Goal: Find specific page/section: Find specific page/section

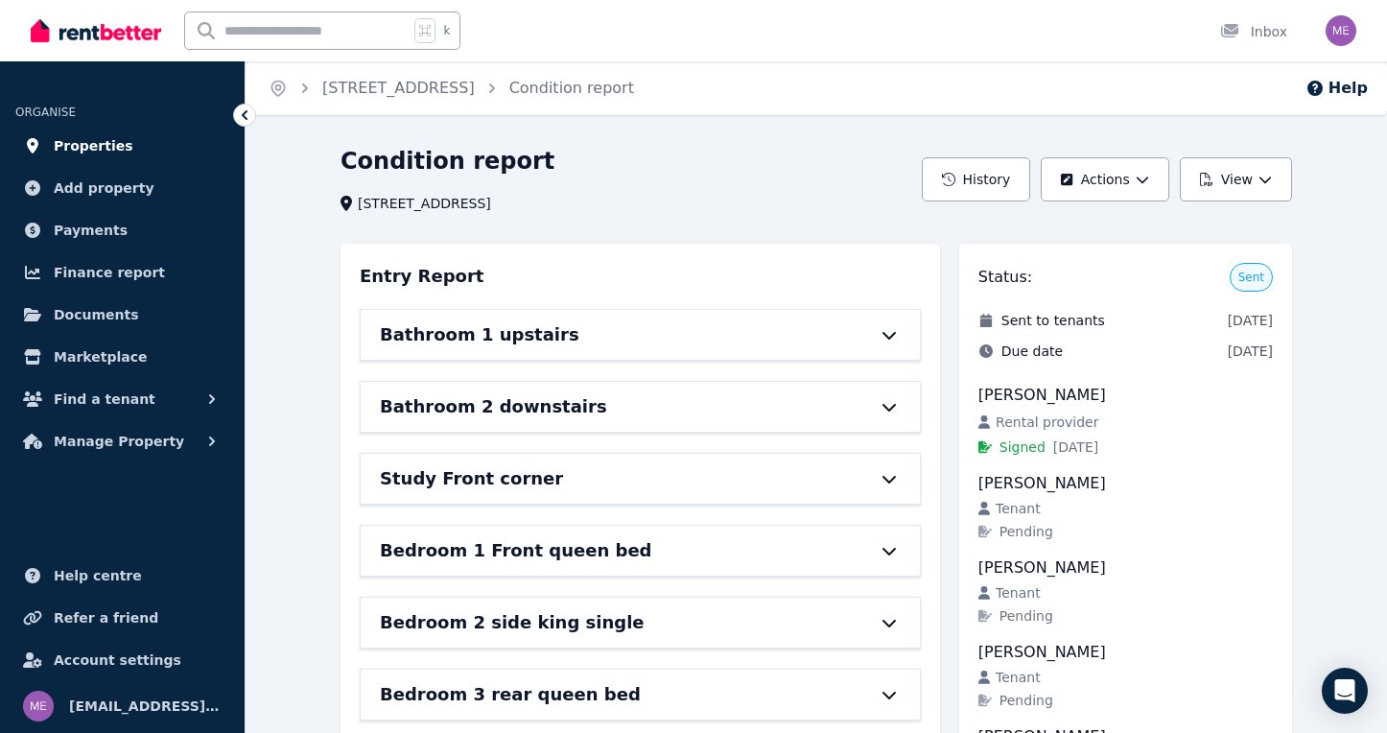
click at [93, 151] on span "Properties" at bounding box center [94, 145] width 80 height 23
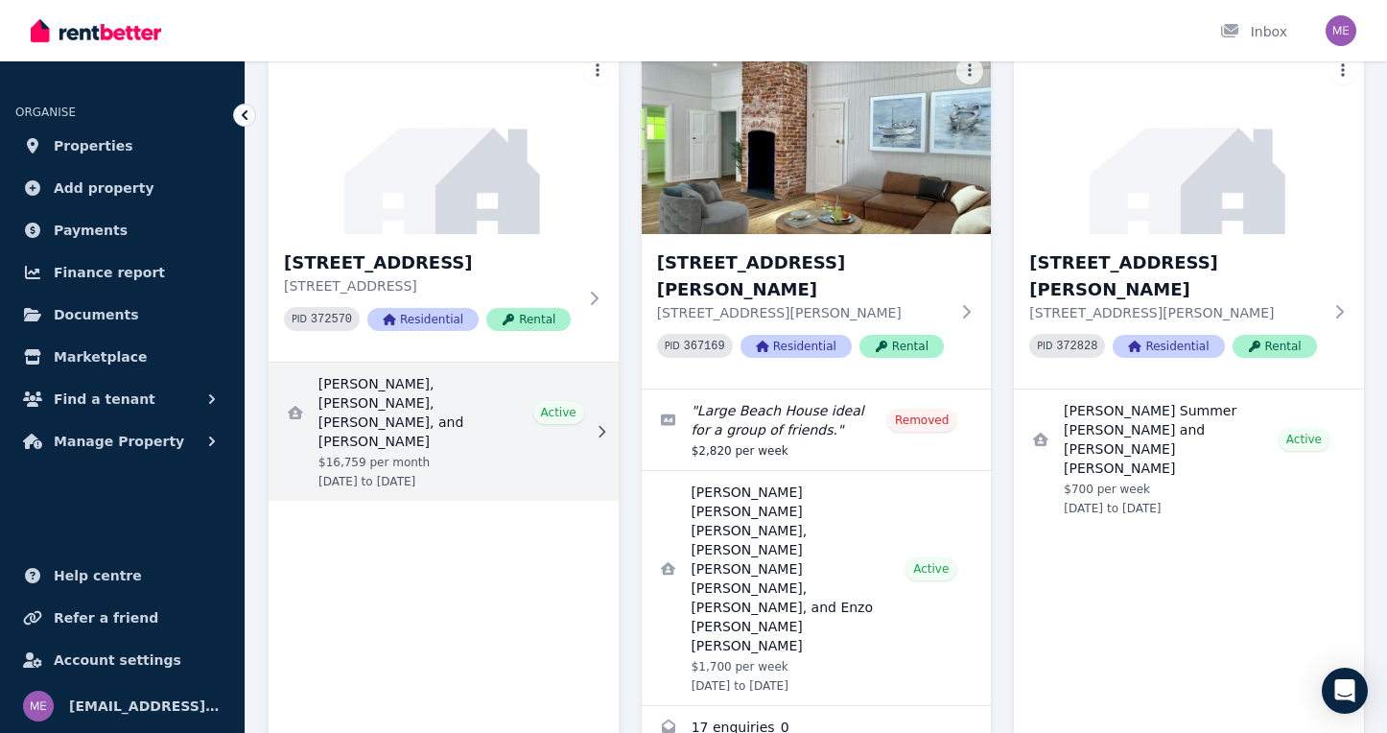
scroll to position [158, 0]
click at [402, 398] on link "View details for Max Lassner, Jake McCuskey, Eddie Kane, and Ryan Ruland" at bounding box center [444, 431] width 350 height 138
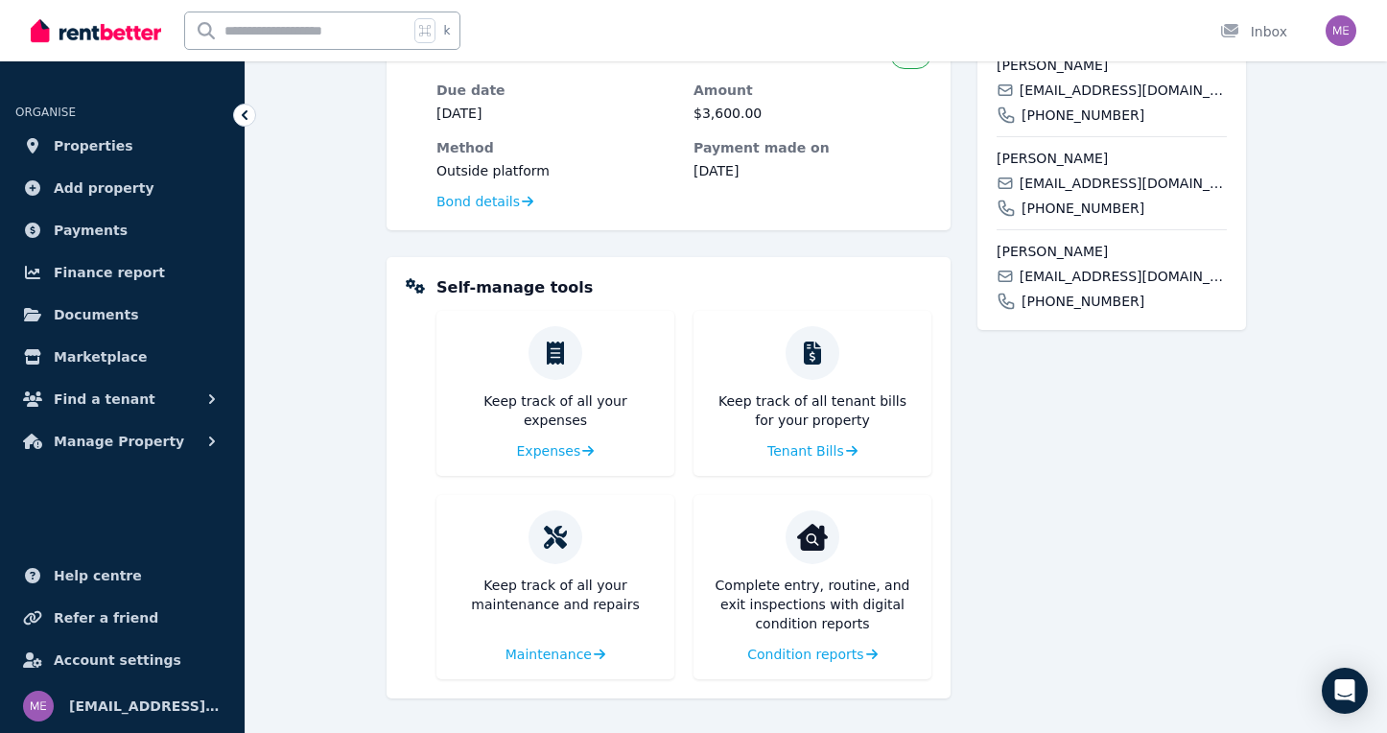
scroll to position [650, 0]
click at [782, 657] on span "Condition reports" at bounding box center [803, 654] width 116 height 19
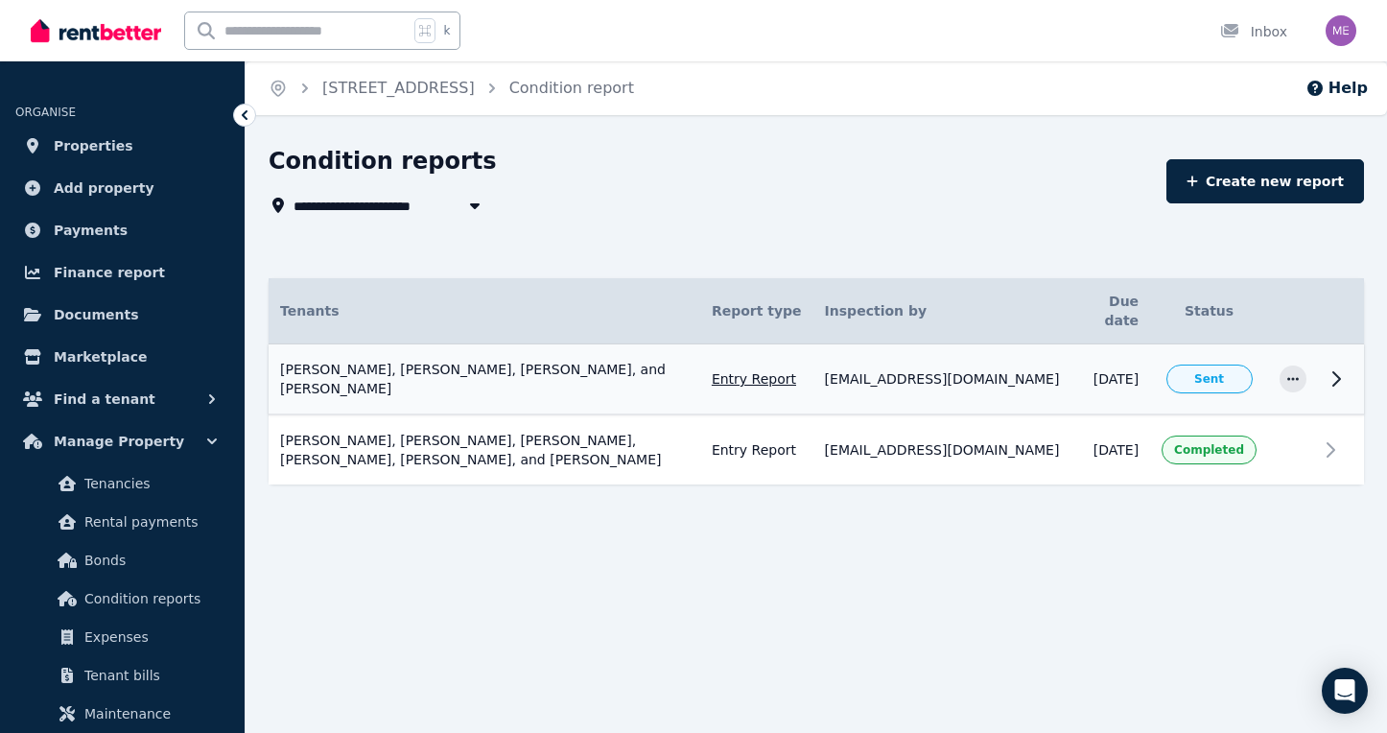
click at [1343, 367] on icon at bounding box center [1336, 378] width 23 height 23
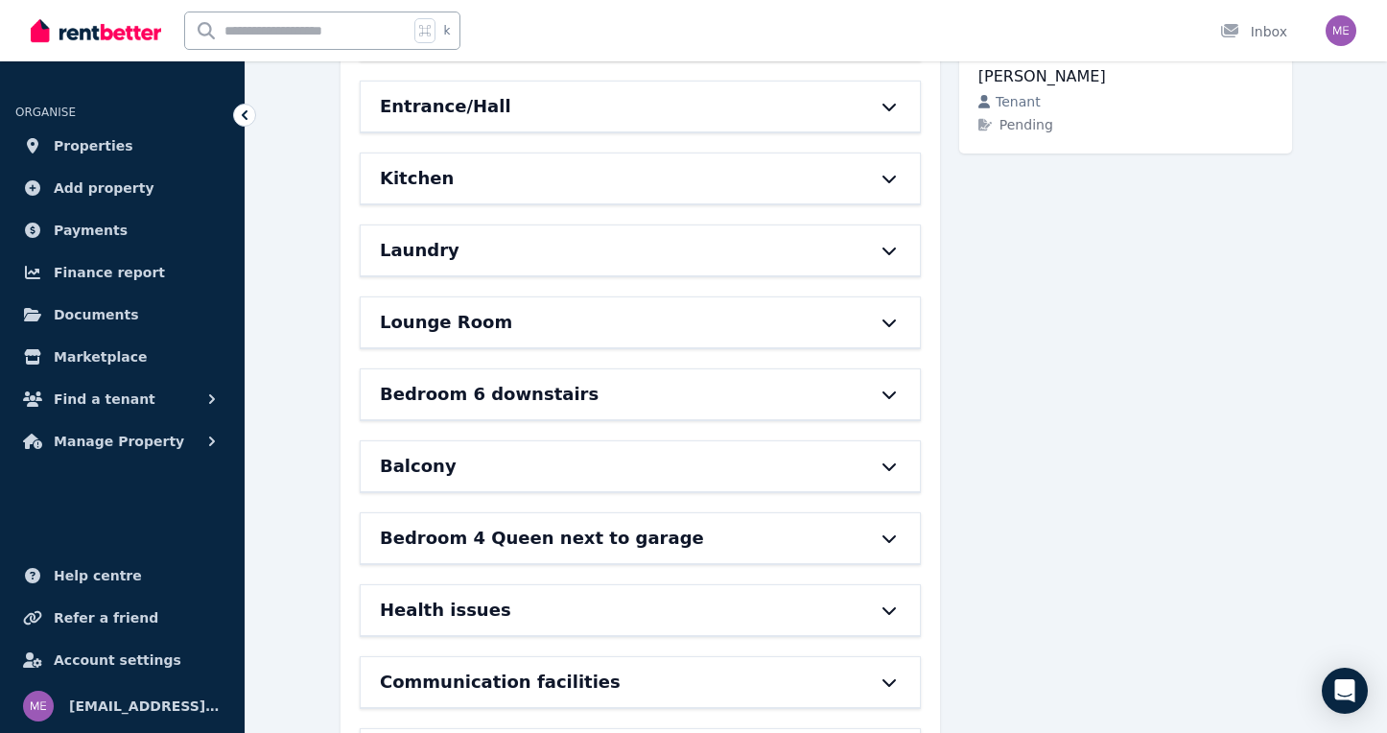
scroll to position [665, 0]
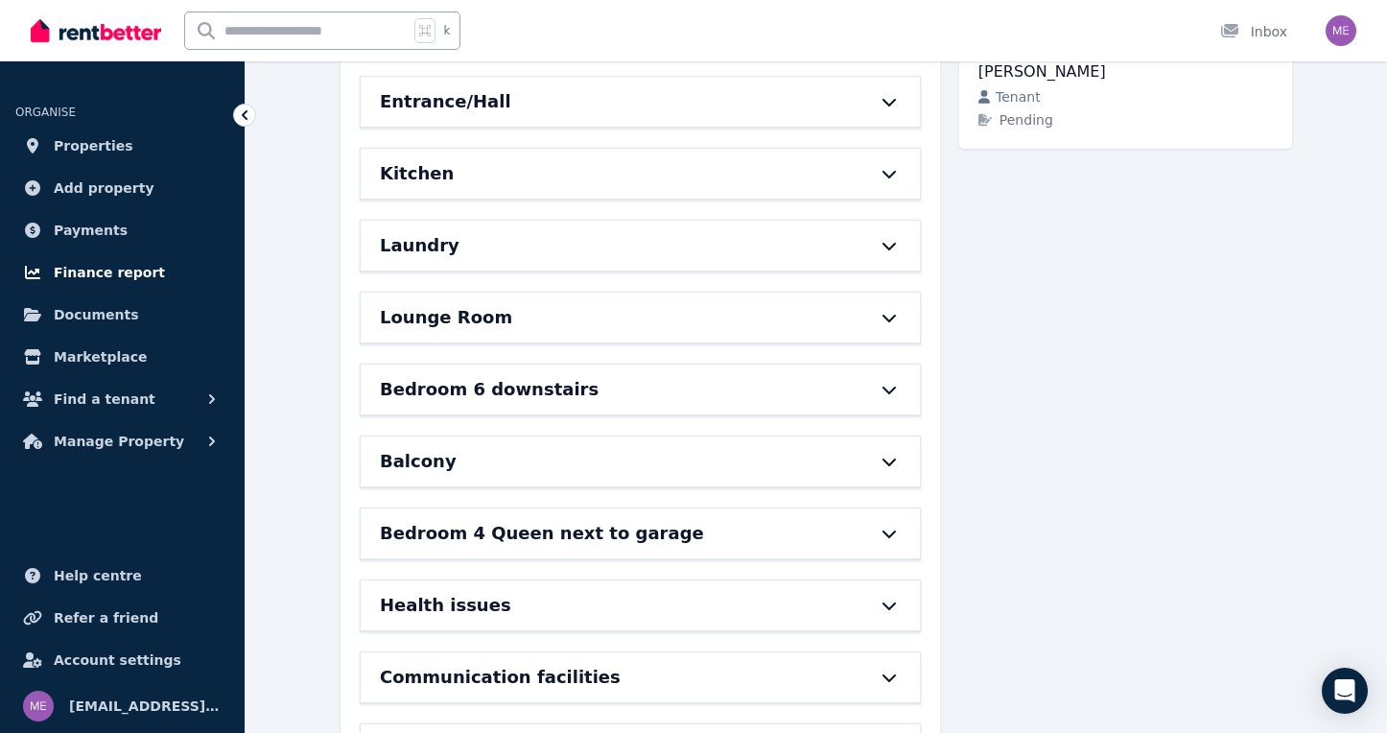
click at [104, 269] on span "Finance report" at bounding box center [109, 272] width 111 height 23
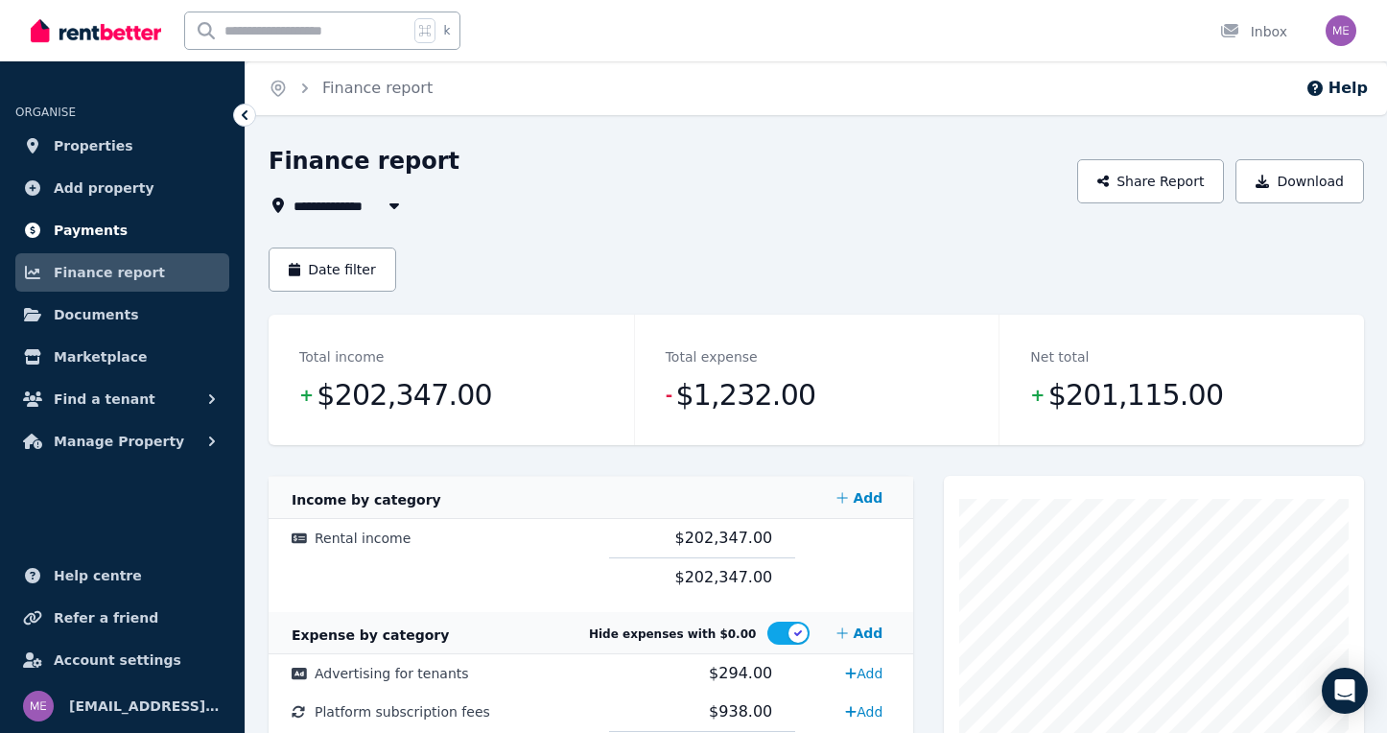
click at [84, 239] on span "Payments" at bounding box center [91, 230] width 74 height 23
